Goal: Task Accomplishment & Management: Use online tool/utility

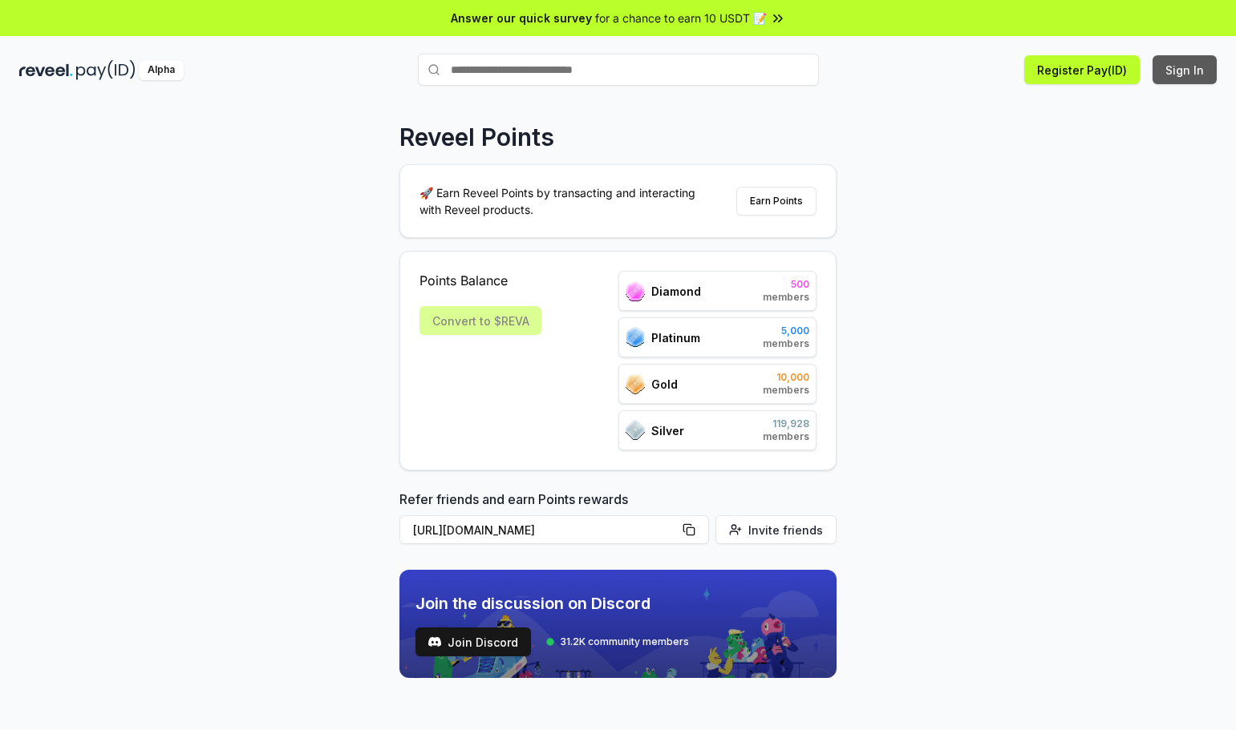
click at [1181, 79] on button "Sign In" at bounding box center [1184, 69] width 64 height 29
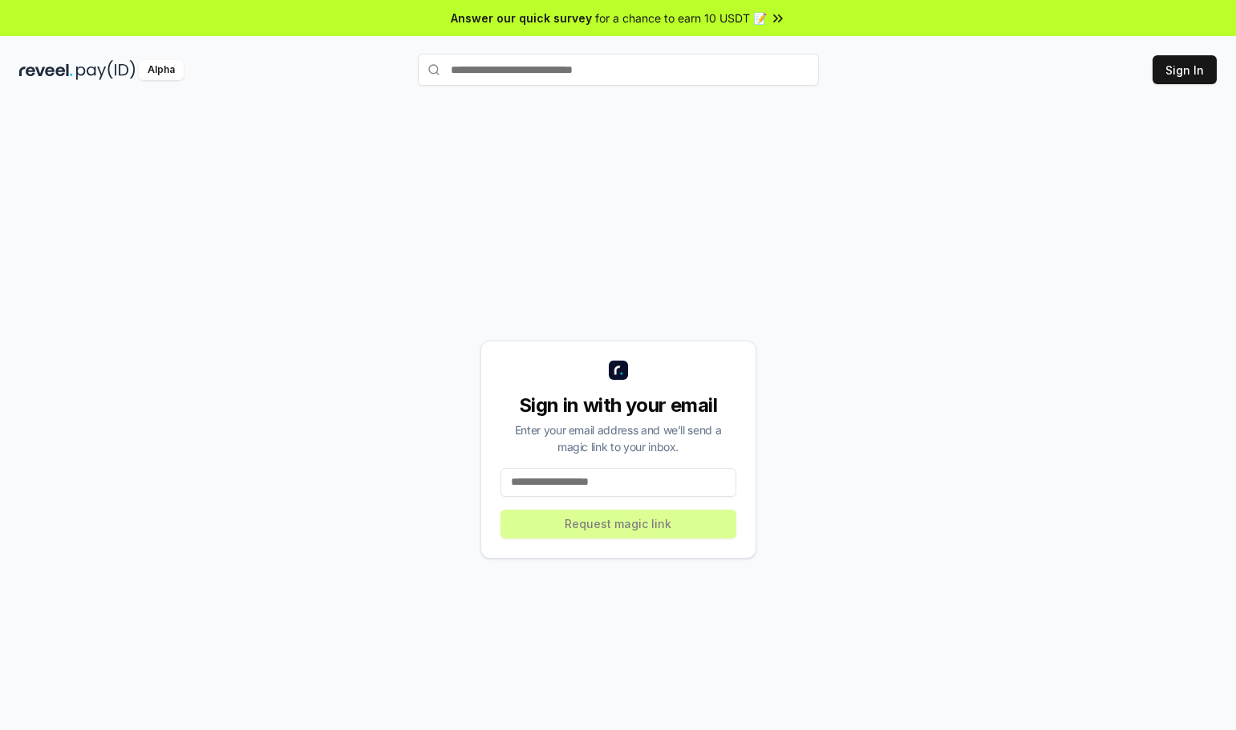
click at [613, 481] on input at bounding box center [618, 482] width 236 height 29
